Goal: Check status: Check status

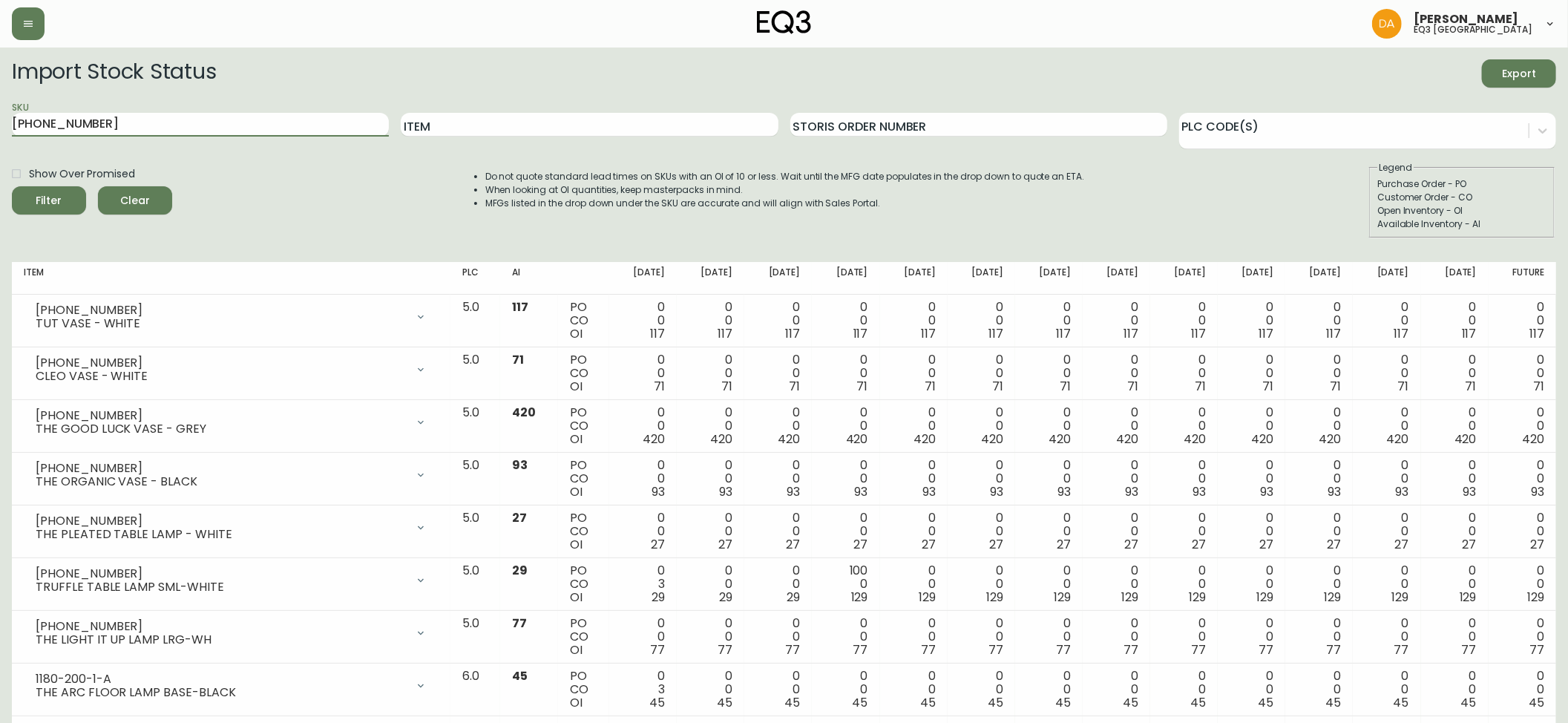
type input "[PHONE_NUMBER]"
click at [46, 203] on icon "submit" at bounding box center [43, 198] width 21 height 21
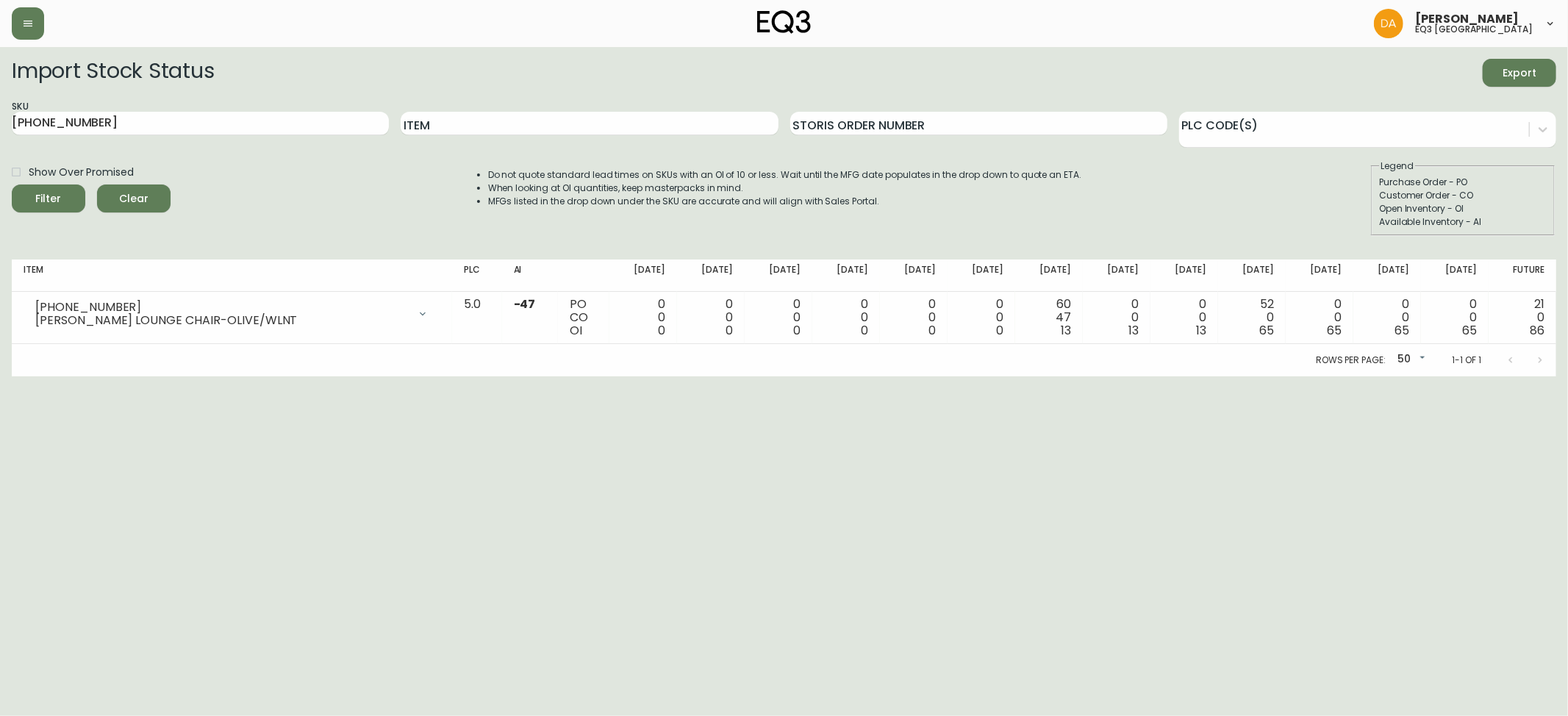
click at [142, 201] on span "Clear" at bounding box center [134, 198] width 50 height 19
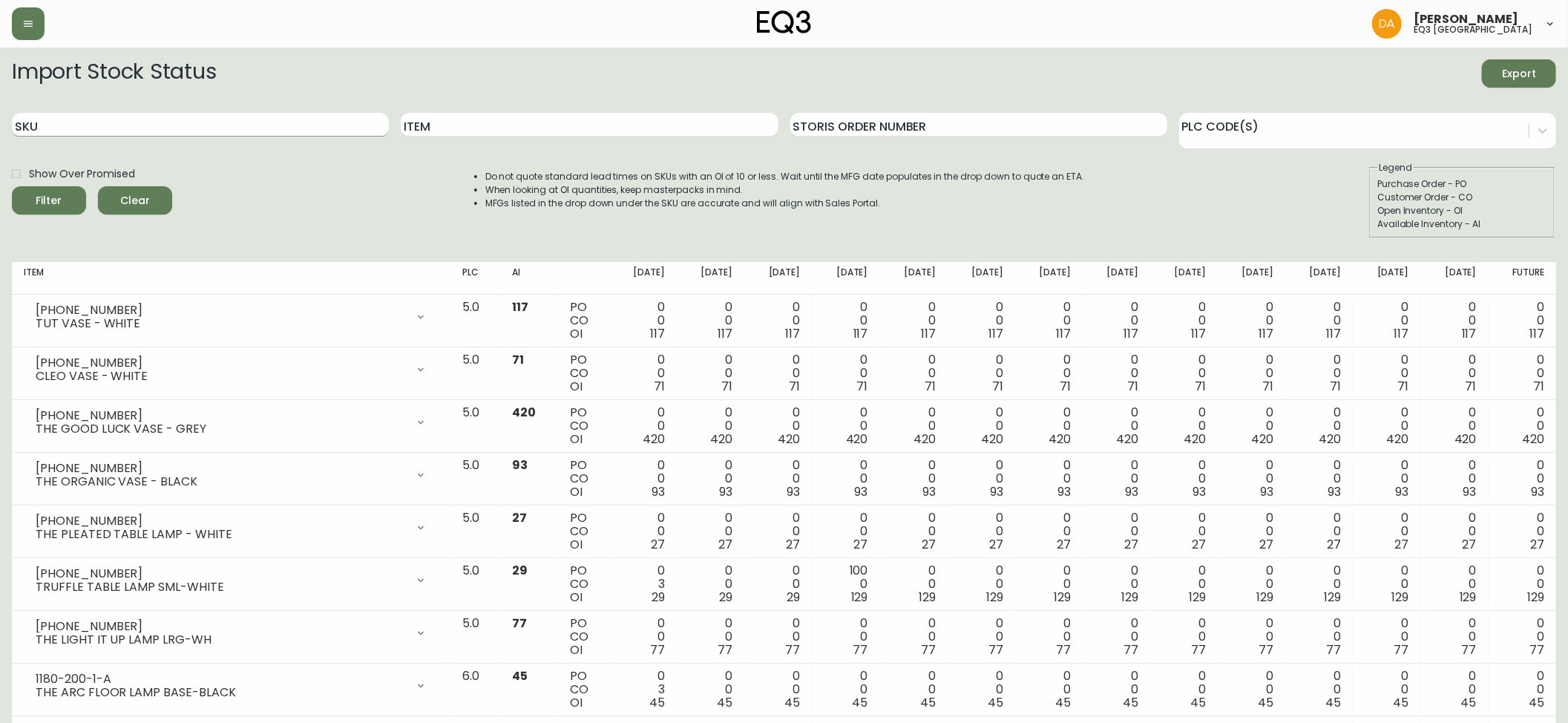
click at [48, 120] on input "SKU" at bounding box center [200, 124] width 377 height 24
paste input "[PHONE_NUMBER]"
type input "[PHONE_NUMBER]"
click at [57, 196] on div "Filter" at bounding box center [49, 200] width 26 height 19
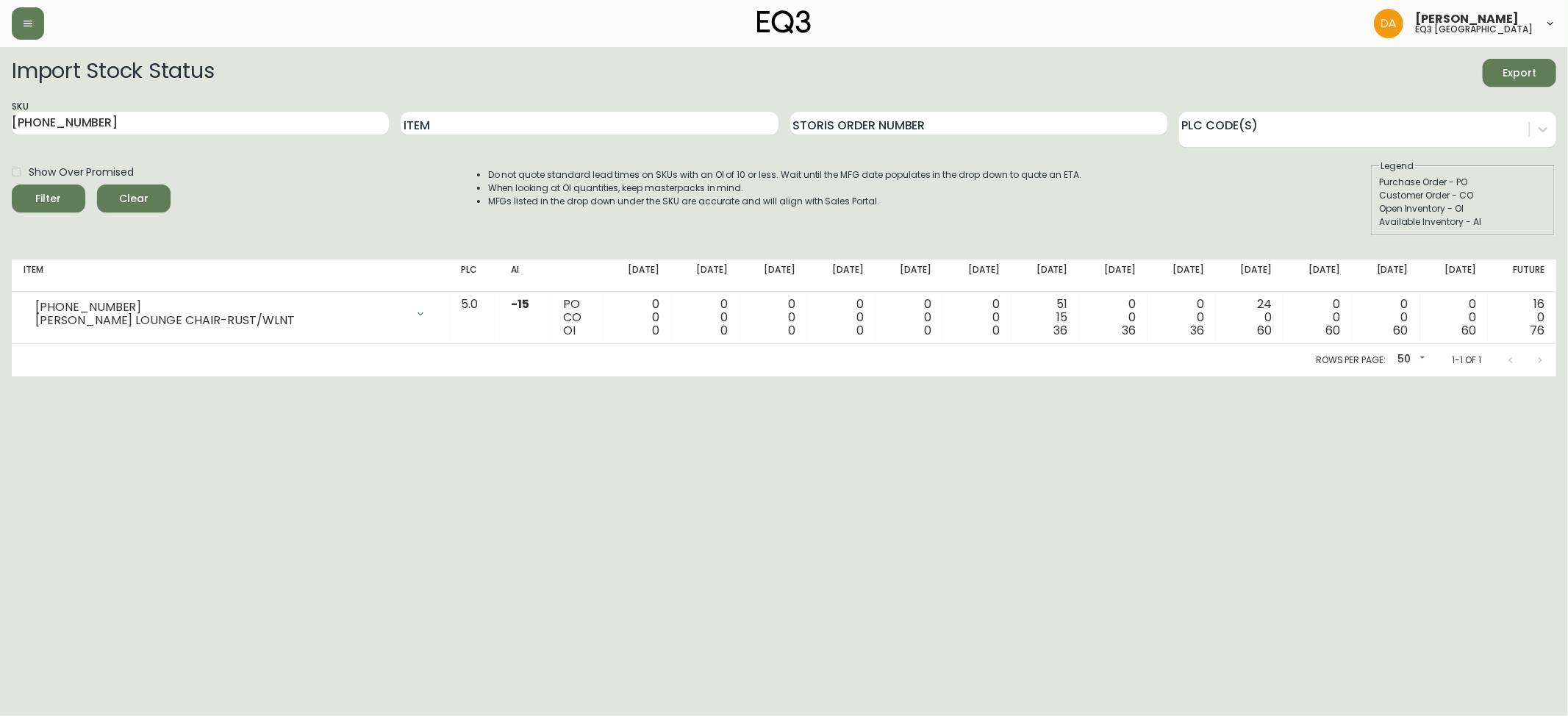
click at [145, 198] on span "Clear" at bounding box center [134, 198] width 50 height 19
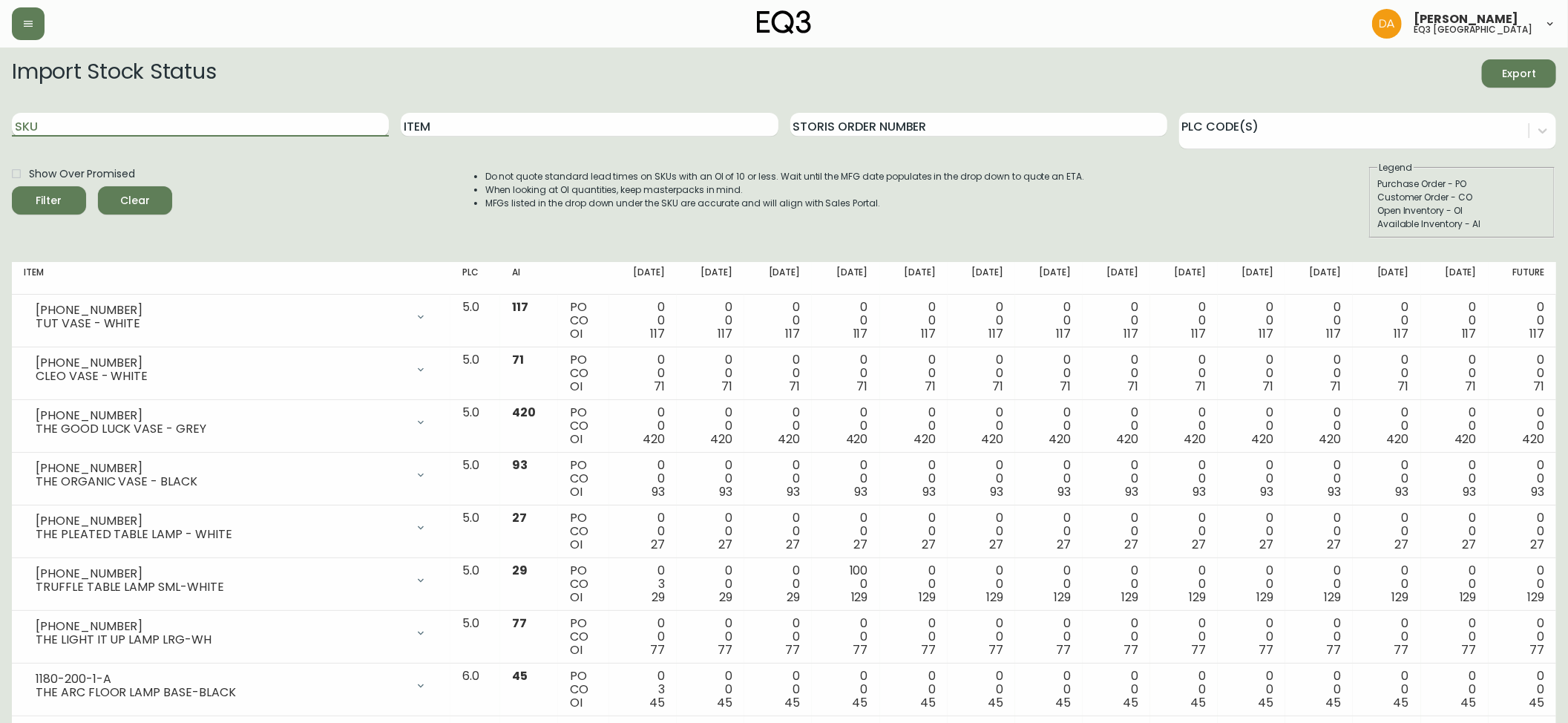
click at [79, 129] on input "SKU" at bounding box center [200, 124] width 377 height 24
paste input "[PHONE_NUMBER]"
type input "[PHONE_NUMBER]"
click at [65, 190] on button "Filter" at bounding box center [48, 200] width 74 height 29
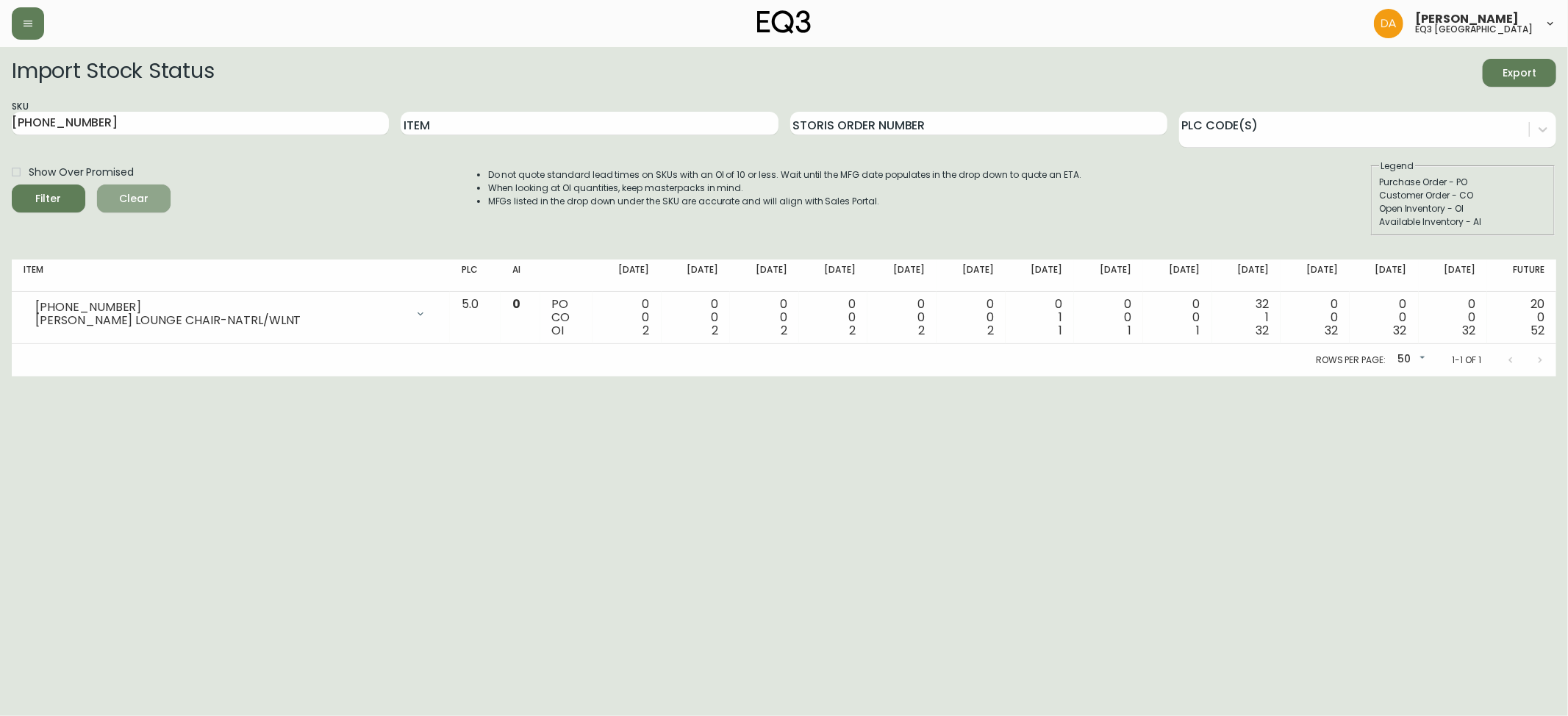
click at [151, 196] on span "Clear" at bounding box center [134, 198] width 50 height 19
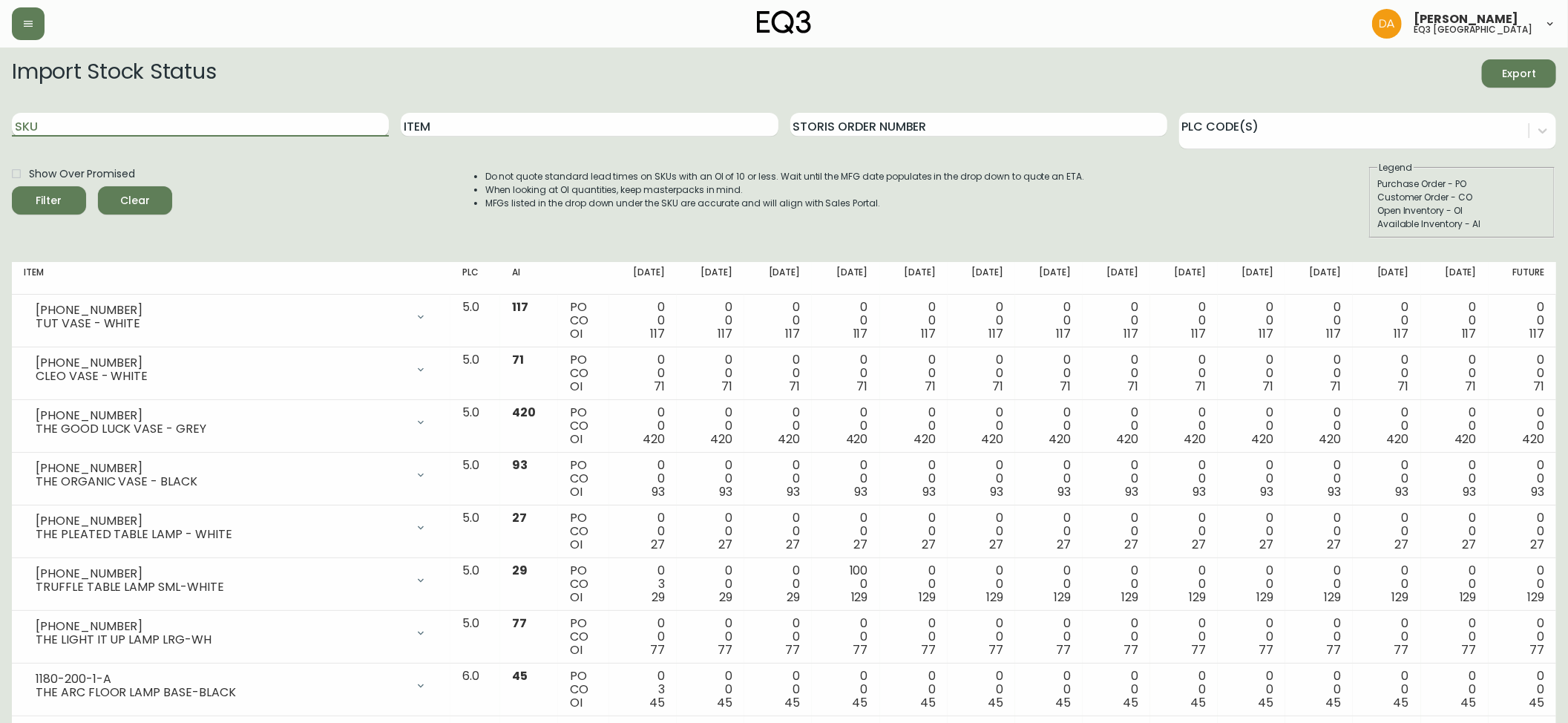
click at [72, 119] on input "SKU" at bounding box center [200, 124] width 377 height 24
paste input "[PHONE_NUMBER]"
type input "[PHONE_NUMBER]"
click at [51, 200] on icon "submit" at bounding box center [44, 199] width 18 height 18
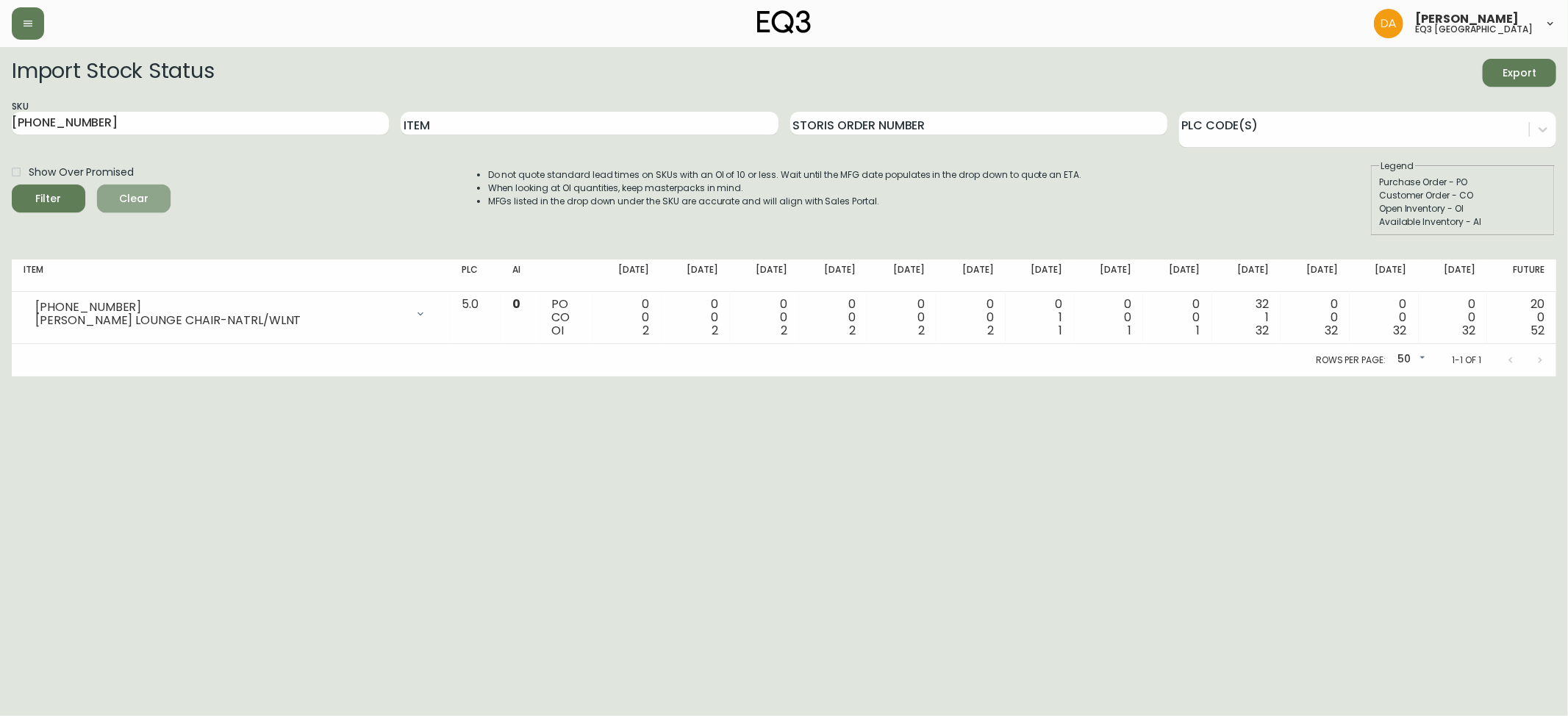
click at [142, 192] on span "Clear" at bounding box center [134, 198] width 50 height 19
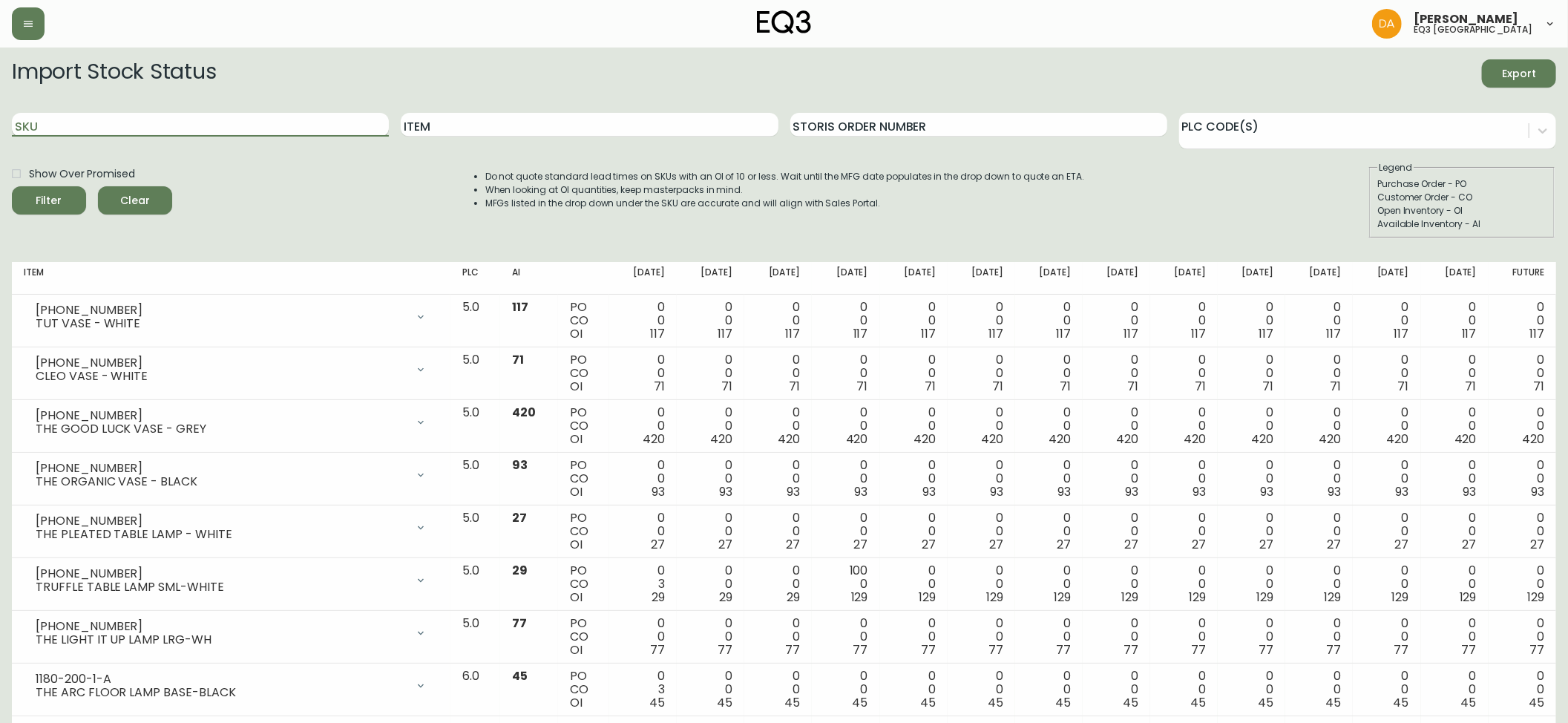
click at [63, 122] on input "SKU" at bounding box center [200, 124] width 377 height 24
paste input "[PHONE_NUMBER]"
type input "[PHONE_NUMBER]"
click at [49, 199] on icon "submit" at bounding box center [44, 199] width 20 height 20
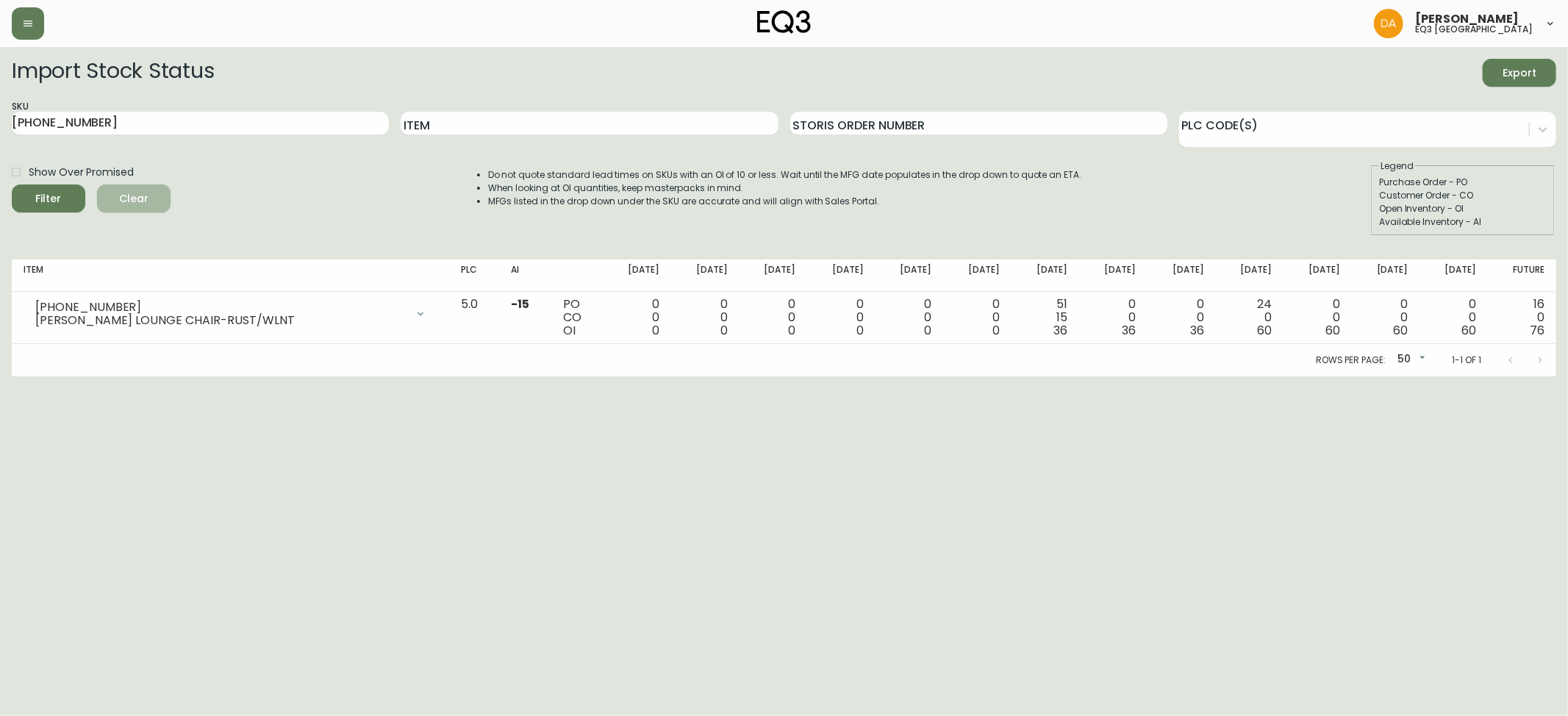
drag, startPoint x: 127, startPoint y: 195, endPoint x: 65, endPoint y: 151, distance: 76.0
click at [127, 195] on span "Clear" at bounding box center [134, 198] width 50 height 19
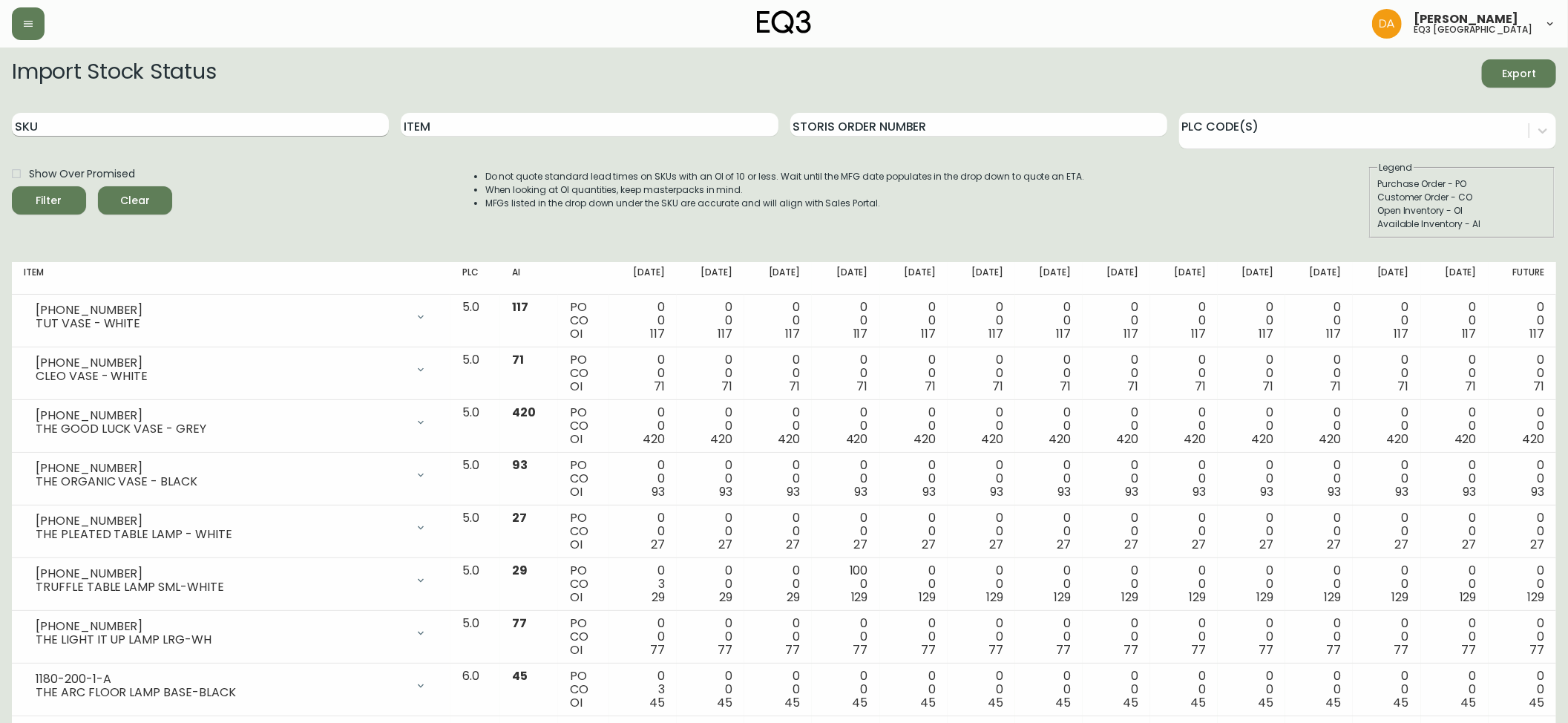
click at [41, 128] on input "SKU" at bounding box center [200, 124] width 377 height 24
paste input "[PHONE_NUMBER]"
type input "[PHONE_NUMBER]"
click at [47, 190] on button "Filter" at bounding box center [48, 200] width 74 height 29
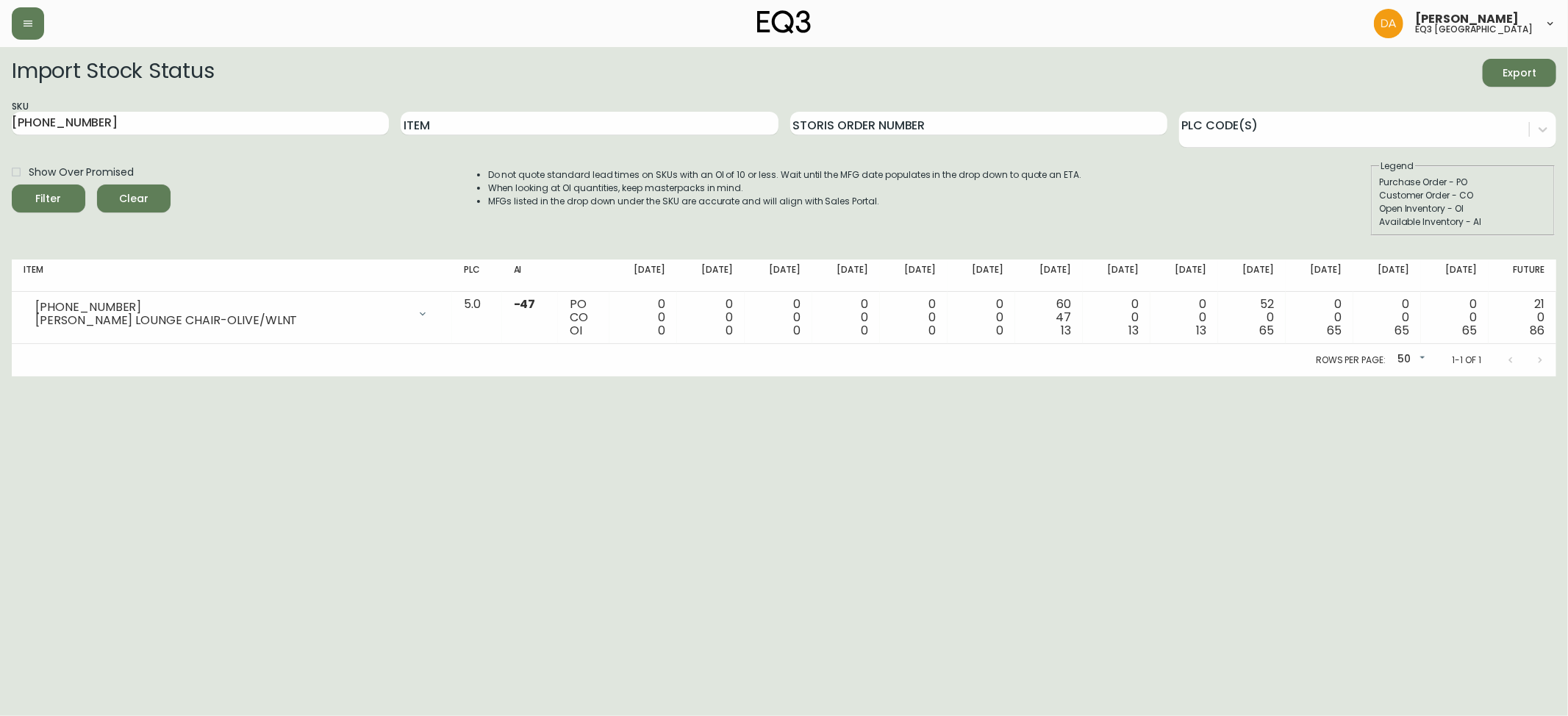
click at [143, 193] on span "Clear" at bounding box center [134, 198] width 50 height 19
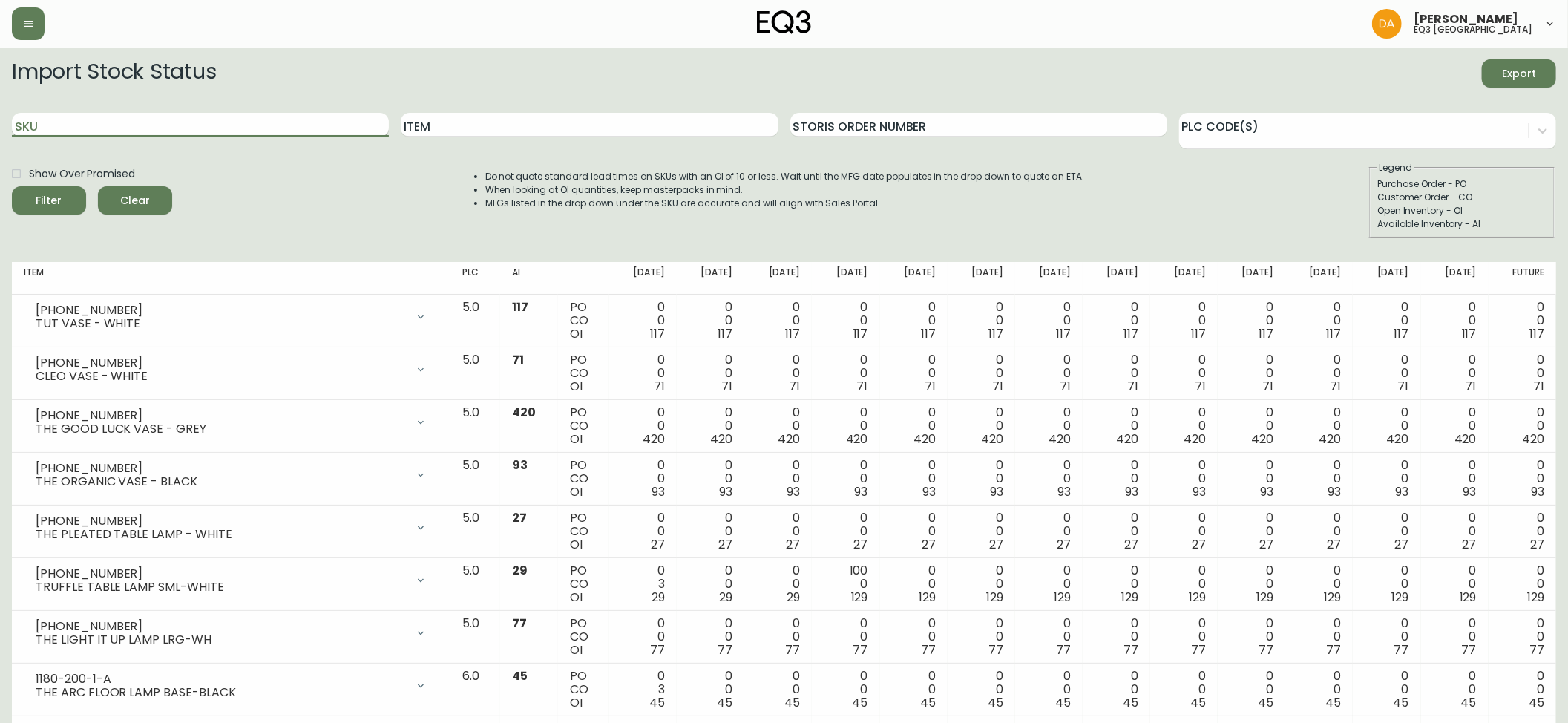
click at [75, 117] on input "SKU" at bounding box center [200, 124] width 377 height 24
paste input "[PHONE_NUMBER]"
type input "[PHONE_NUMBER]"
click at [56, 197] on div "Filter" at bounding box center [49, 200] width 26 height 19
